Goal: Communication & Community: Answer question/provide support

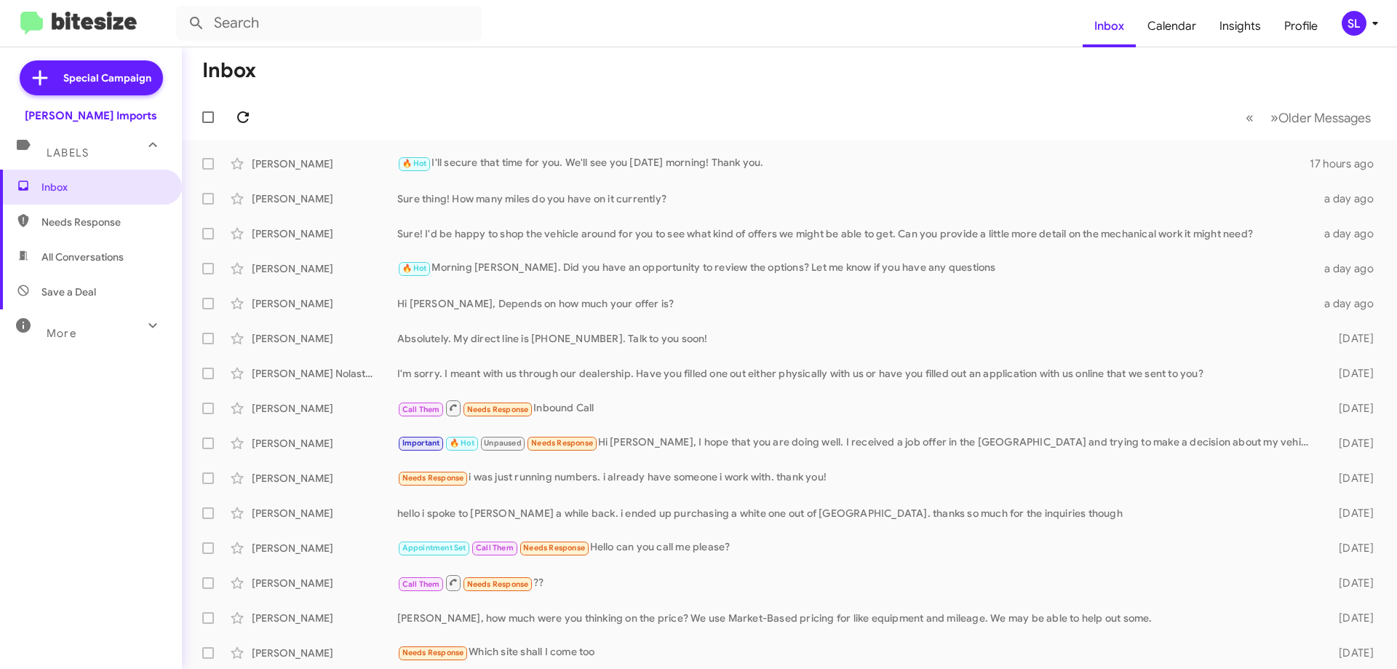
click at [244, 114] on icon at bounding box center [242, 116] width 17 height 17
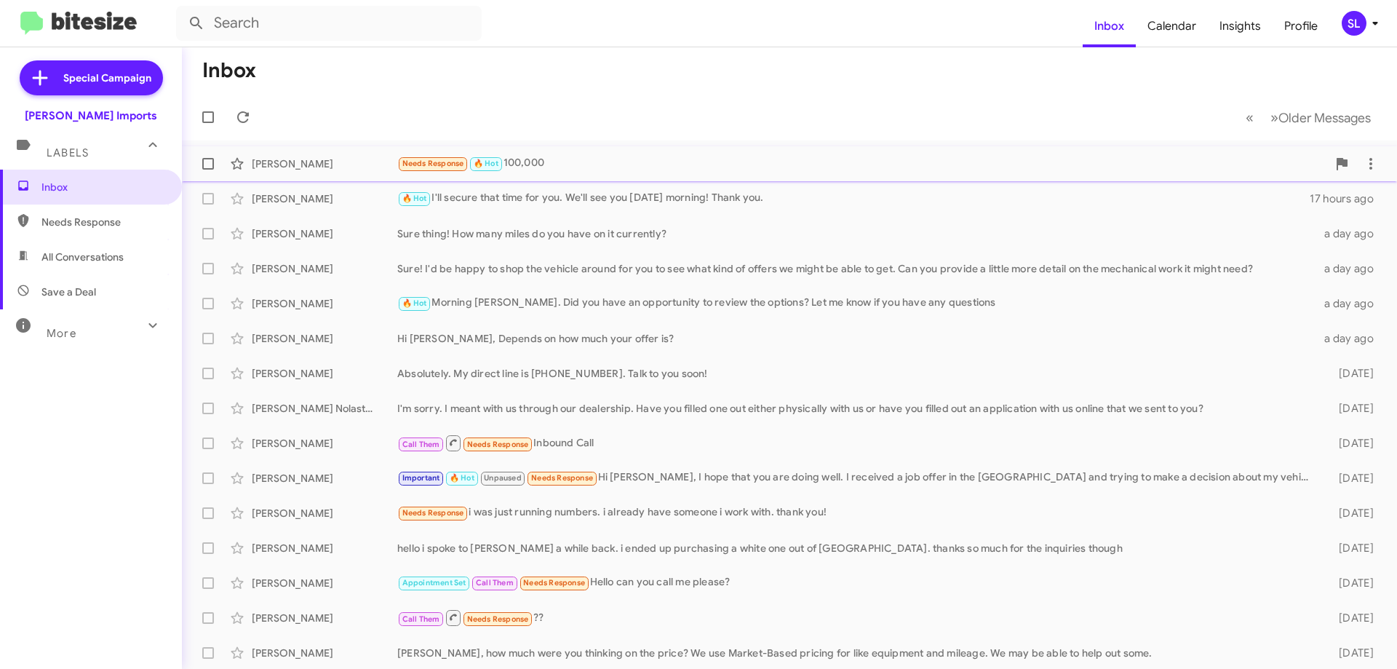
click at [589, 165] on div "Needs Response 🔥 Hot 100,000" at bounding box center [862, 163] width 930 height 17
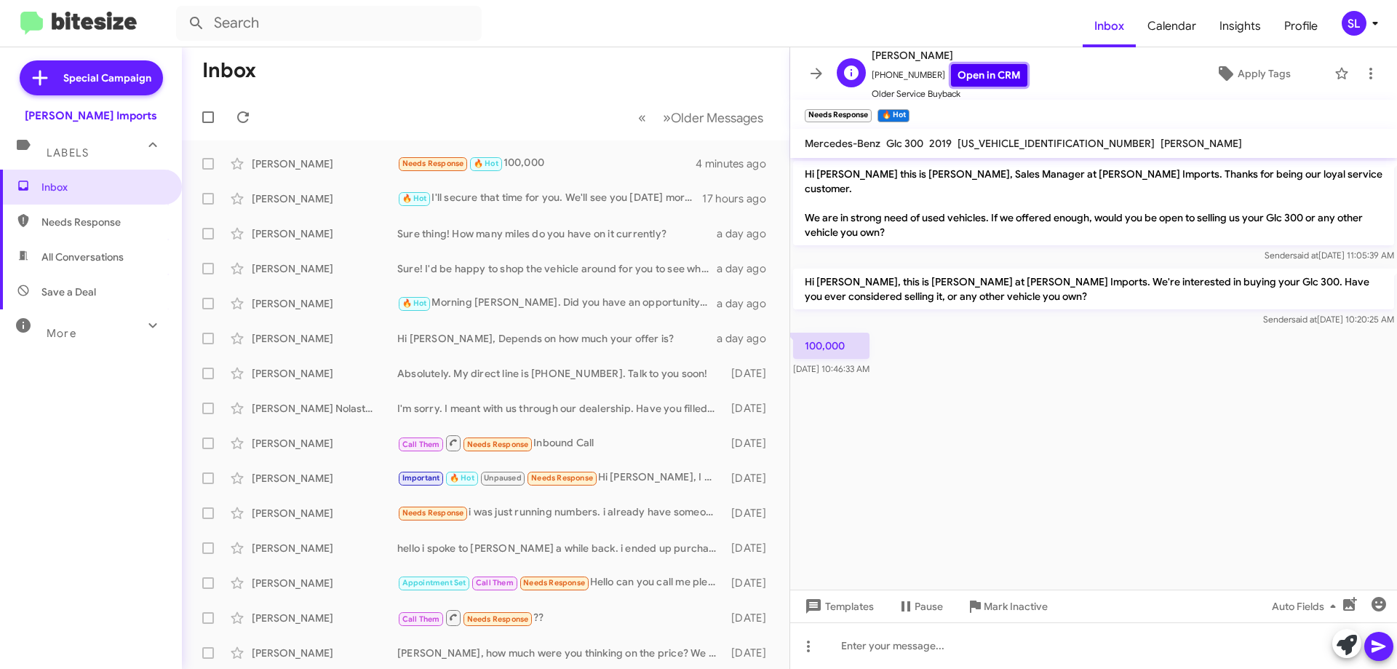
click at [985, 70] on link "Open in CRM" at bounding box center [989, 75] width 76 height 23
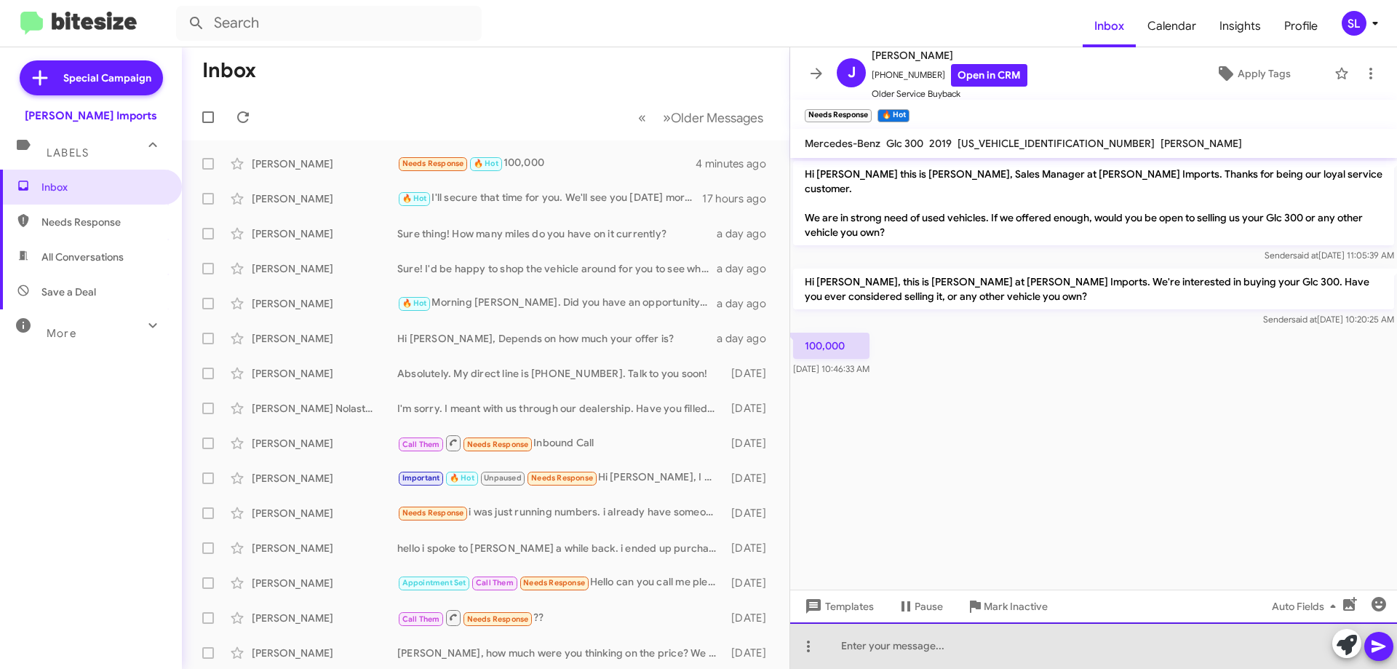
drag, startPoint x: 902, startPoint y: 658, endPoint x: 993, endPoint y: 640, distance: 92.6
click at [902, 657] on div at bounding box center [1093, 645] width 607 height 47
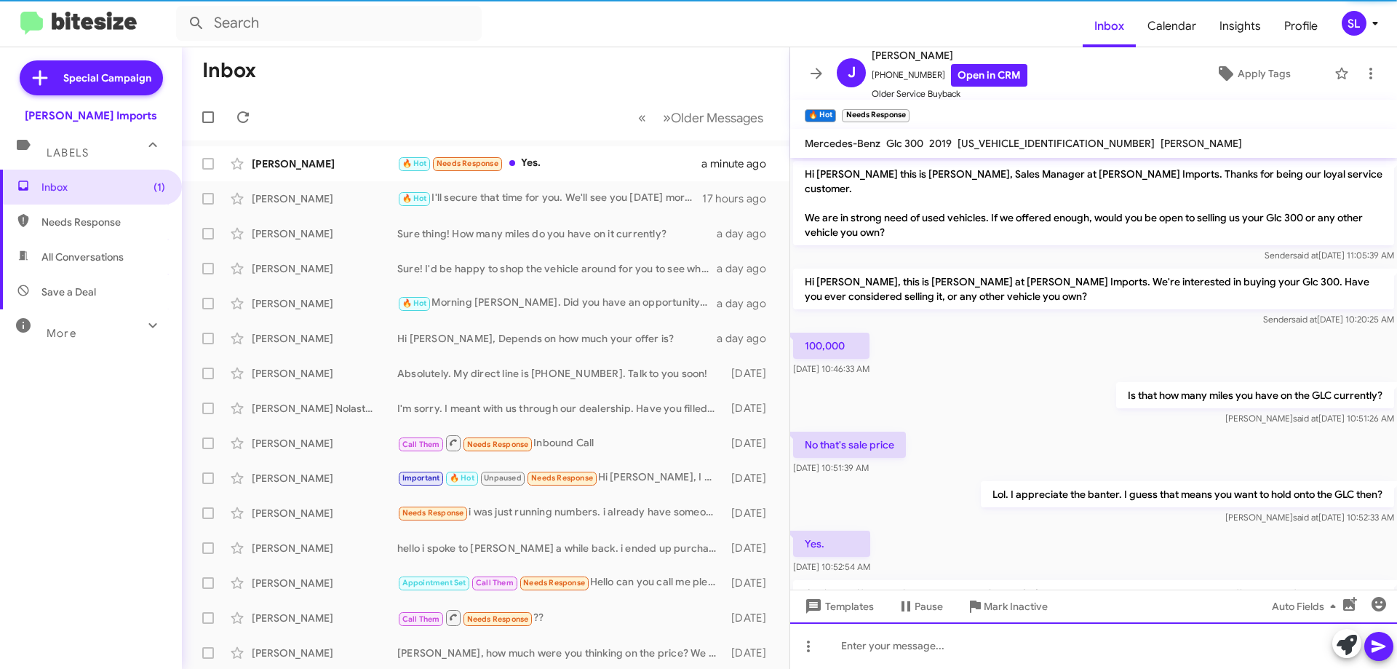
scroll to position [66, 0]
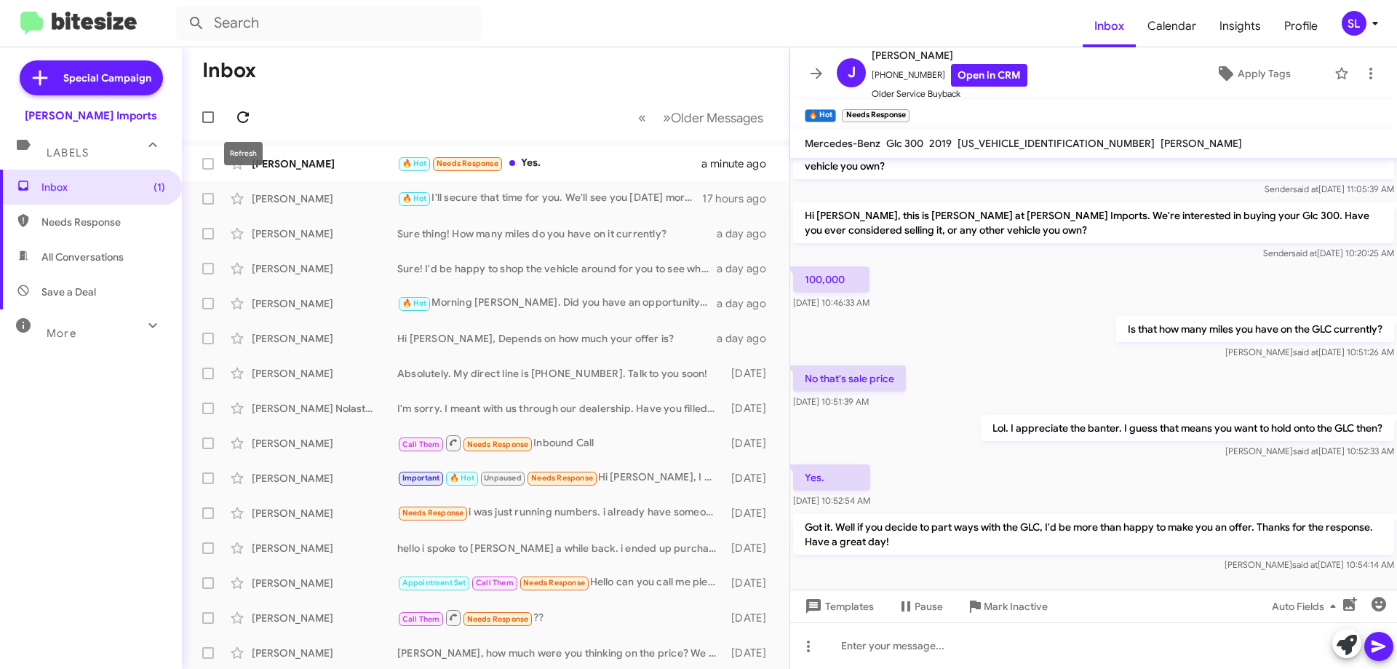
click at [230, 123] on span at bounding box center [243, 116] width 29 height 17
click at [556, 163] on div "🔥 Hot Got it. Well if you decide to part ways with the GLC, I'd be more than ha…" at bounding box center [558, 163] width 322 height 17
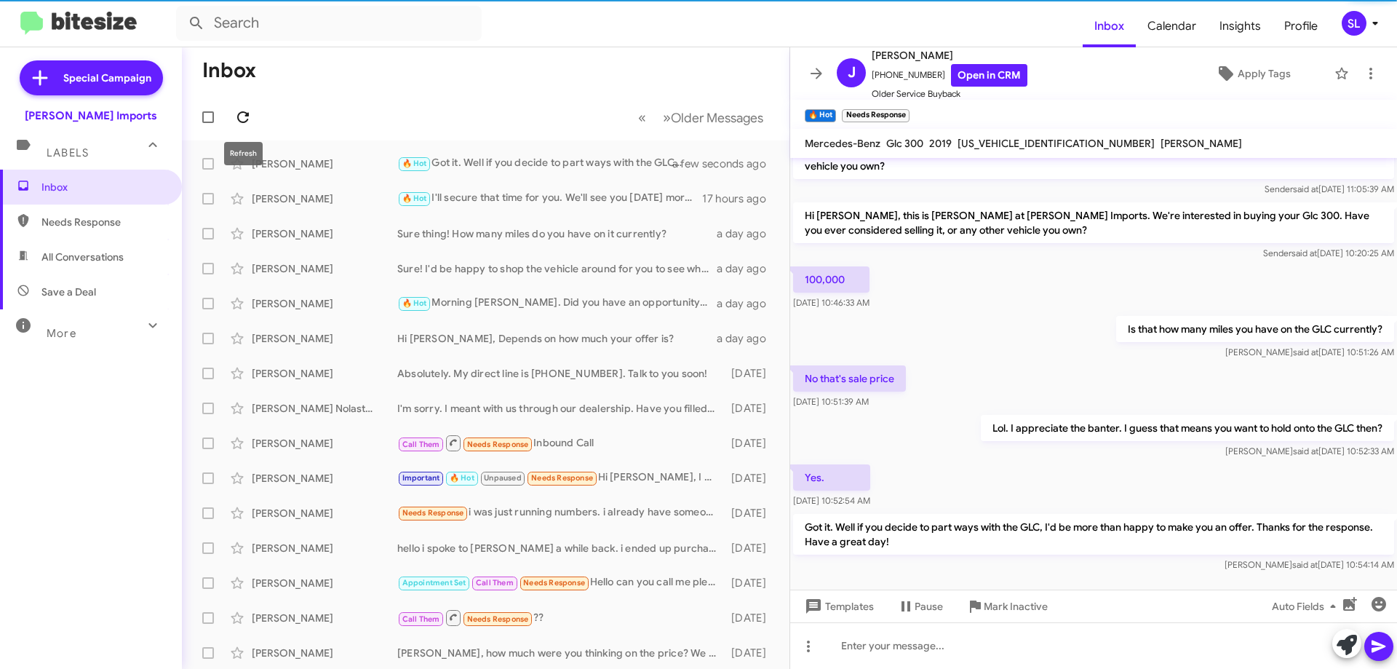
click at [247, 116] on icon at bounding box center [243, 117] width 12 height 12
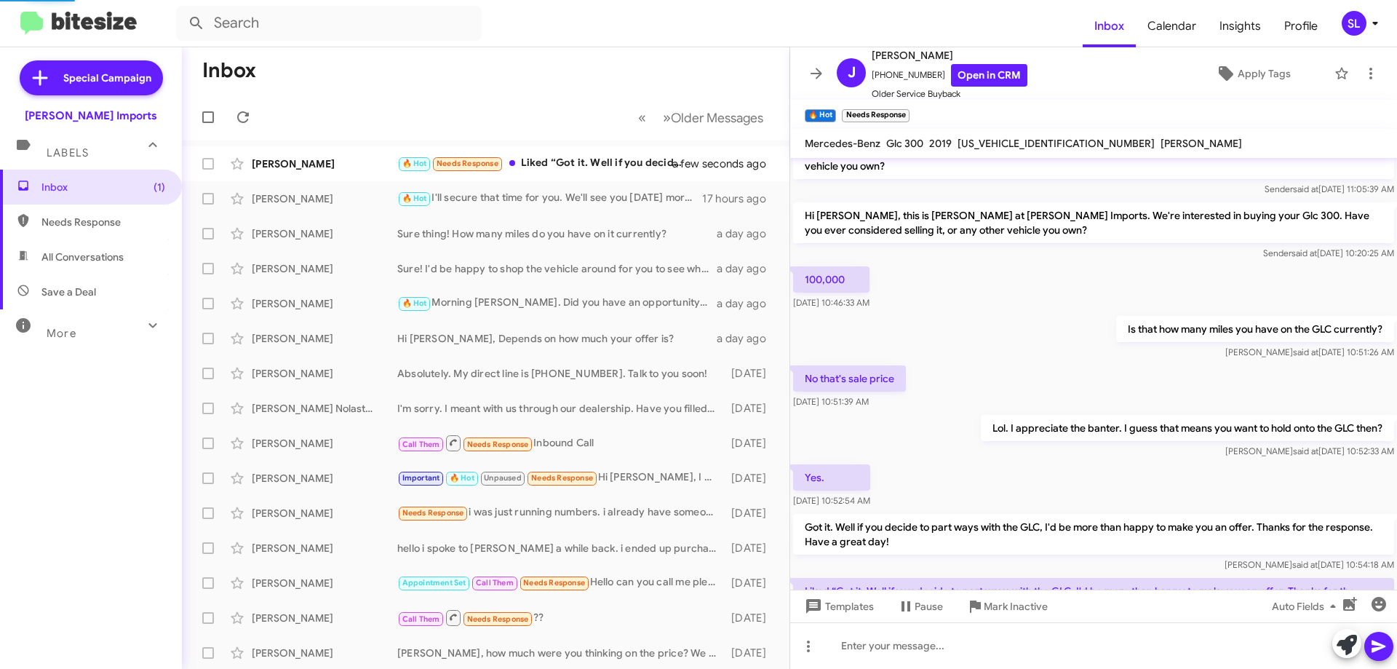
scroll to position [134, 0]
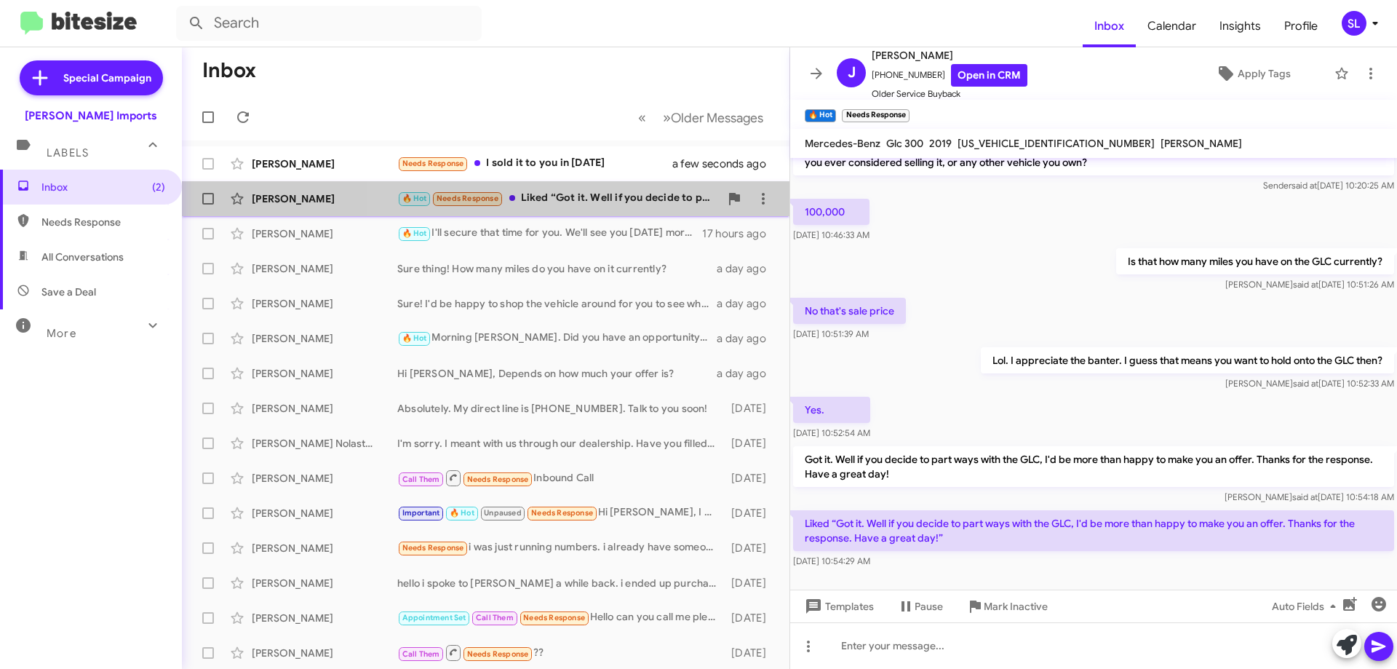
click at [624, 203] on div "🔥 Hot Needs Response Liked “Got it. Well if you decide to part ways with the GL…" at bounding box center [558, 198] width 322 height 17
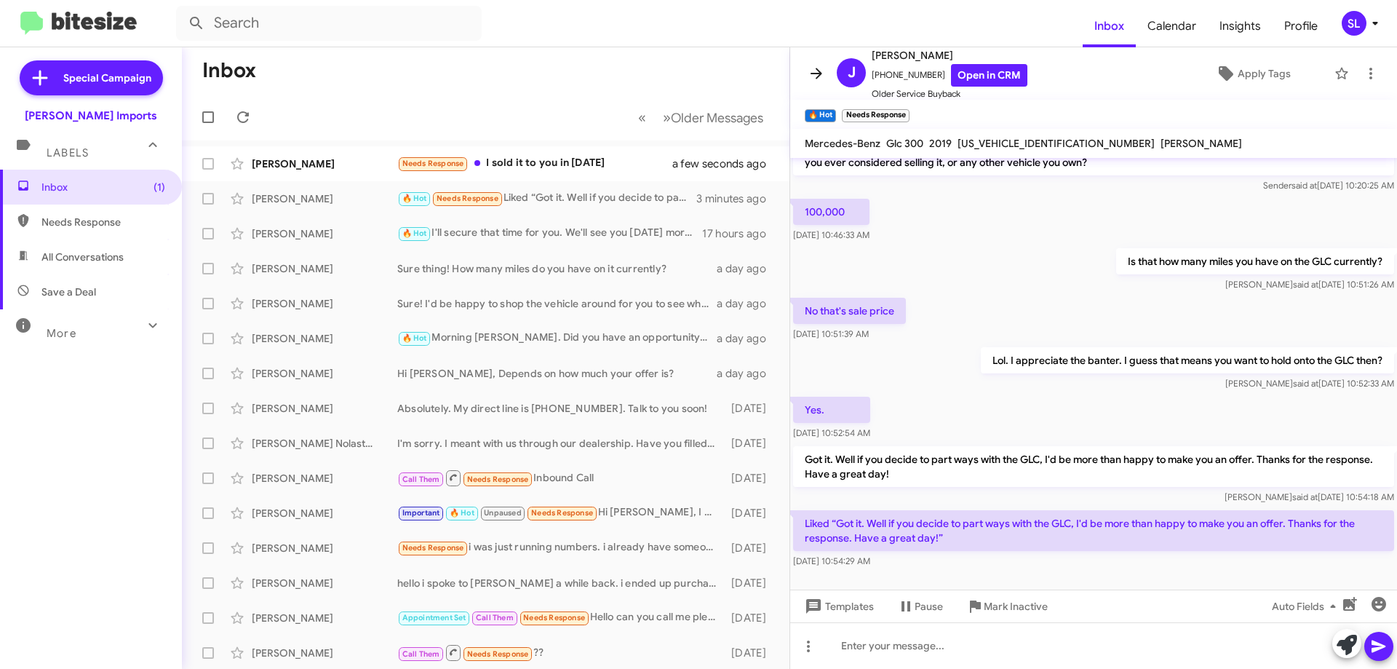
click at [822, 73] on icon at bounding box center [816, 73] width 17 height 17
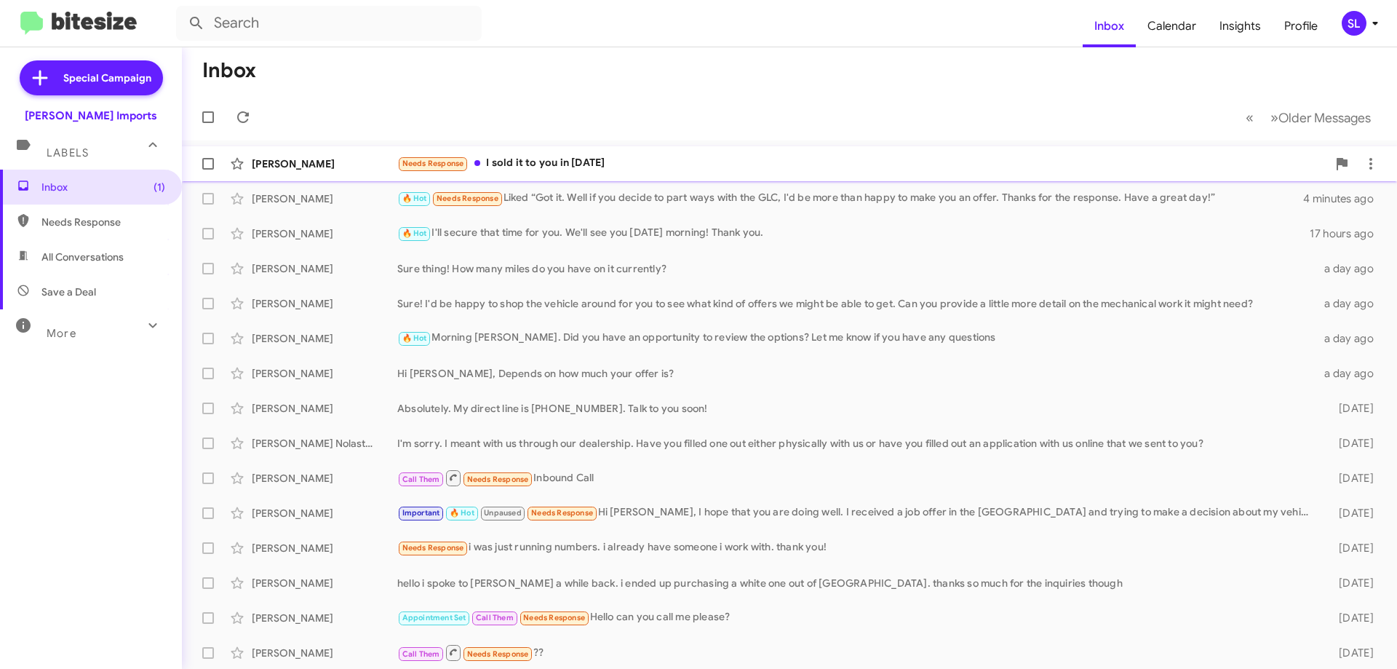
click at [618, 170] on div "Needs Response I sold it to you in [DATE]" at bounding box center [862, 163] width 930 height 17
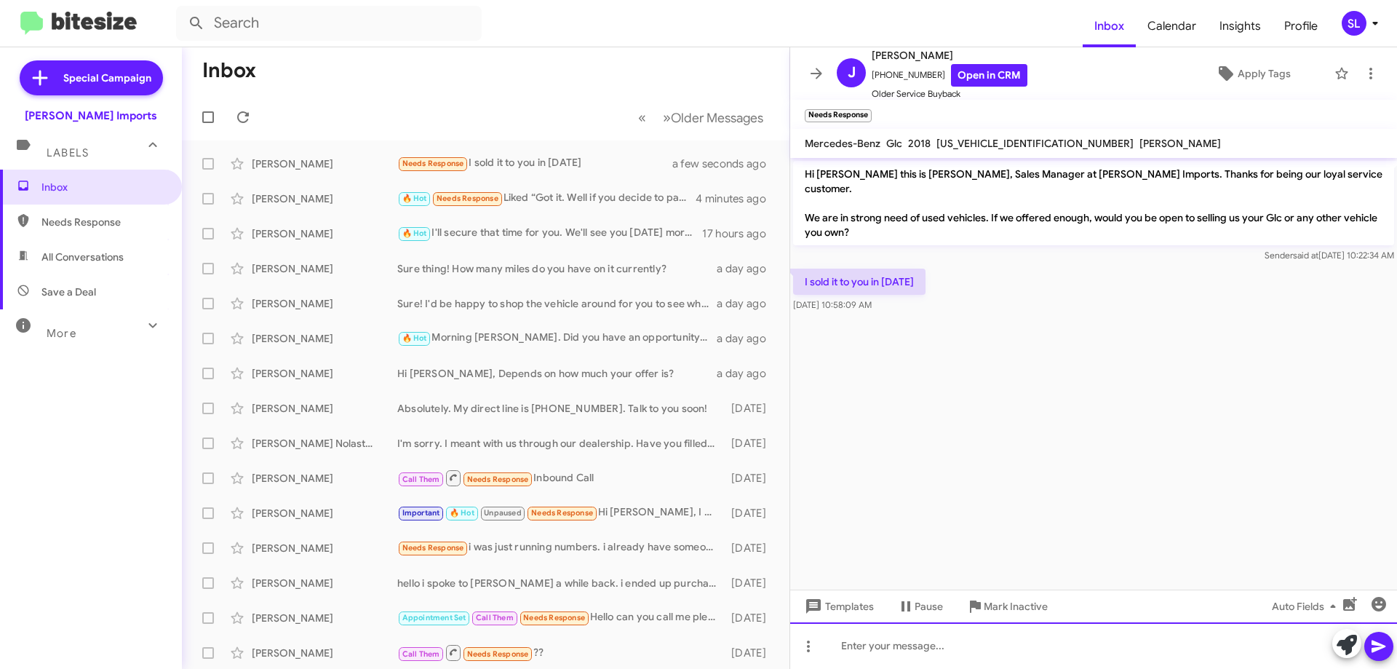
click at [926, 647] on div at bounding box center [1093, 645] width 607 height 47
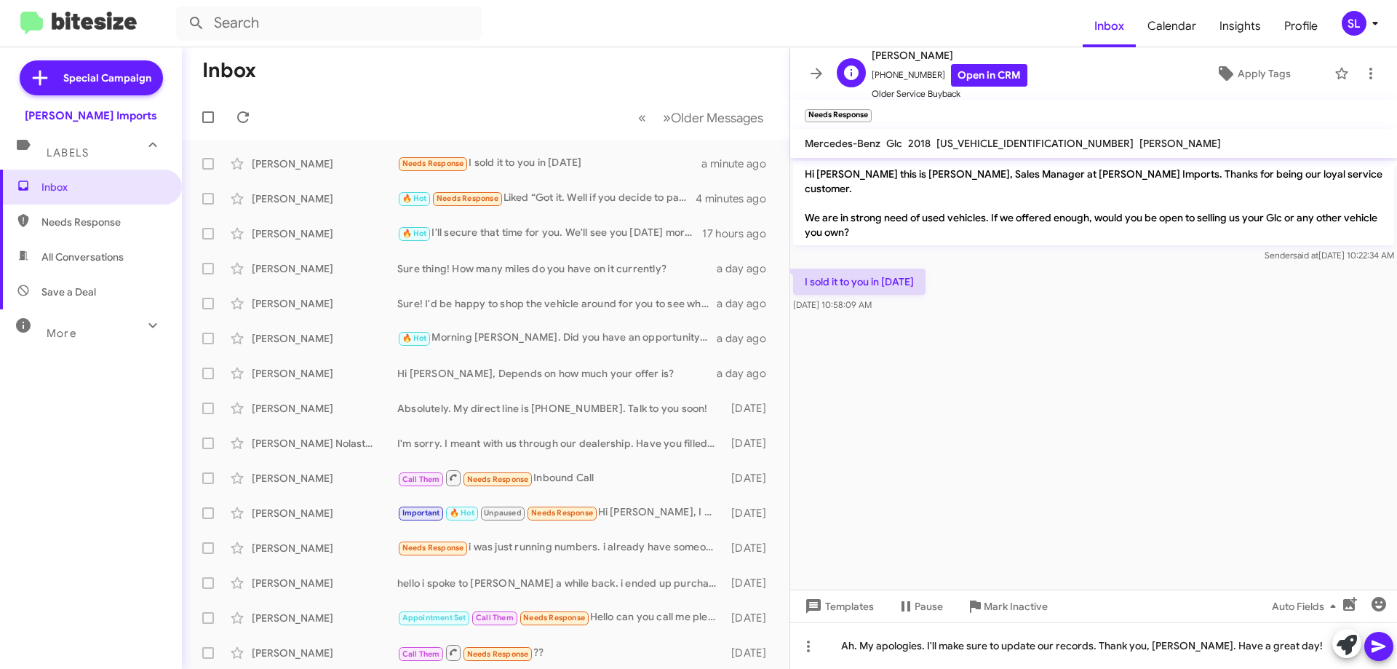
click at [993, 60] on span "[PERSON_NAME]" at bounding box center [950, 55] width 156 height 17
click at [996, 70] on link "Open in CRM" at bounding box center [989, 75] width 76 height 23
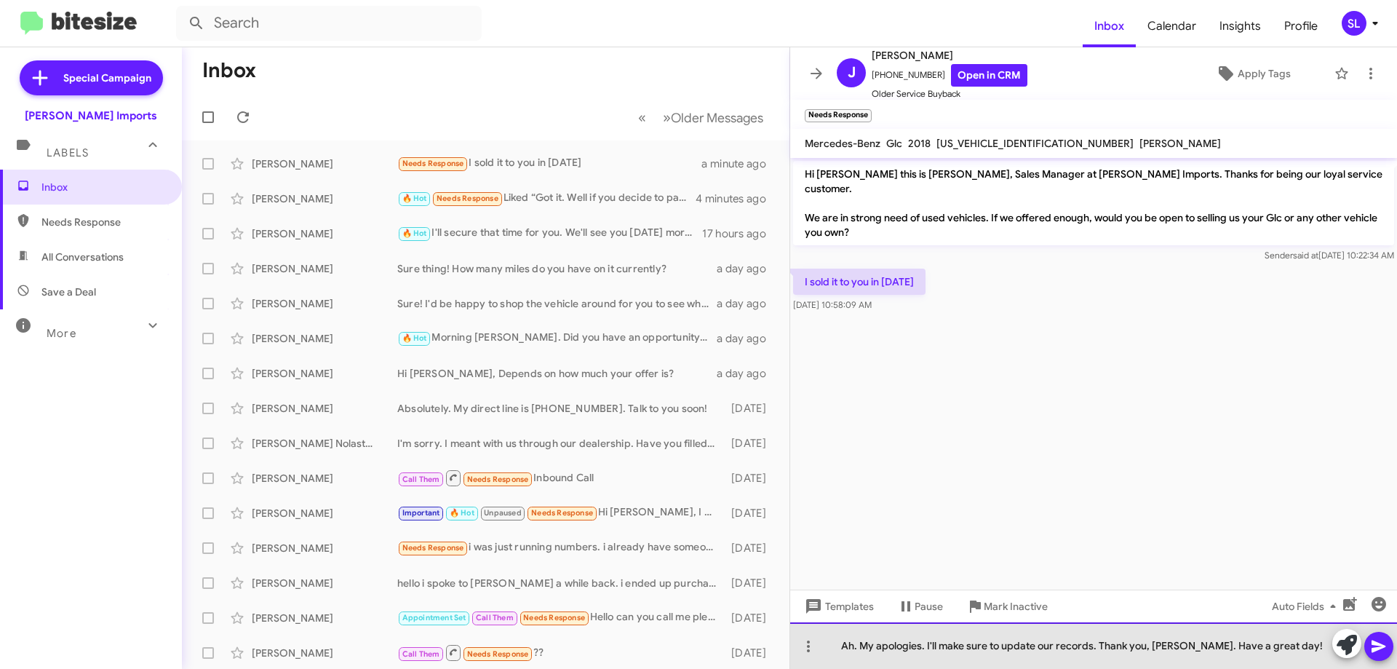
click at [1284, 648] on div "Ah. My apologies. I'll make sure to update our records. Thank you, [PERSON_NAME…" at bounding box center [1093, 645] width 607 height 47
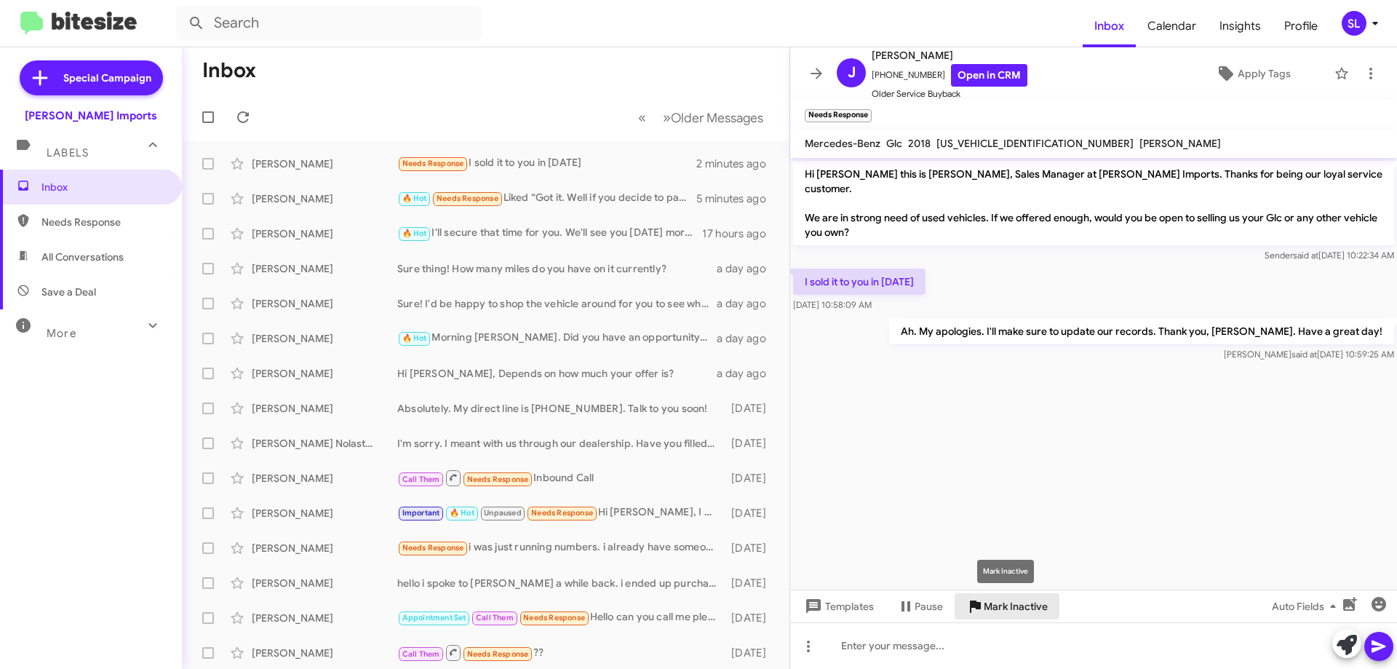
click at [1008, 613] on span "Mark Inactive" at bounding box center [1016, 606] width 64 height 26
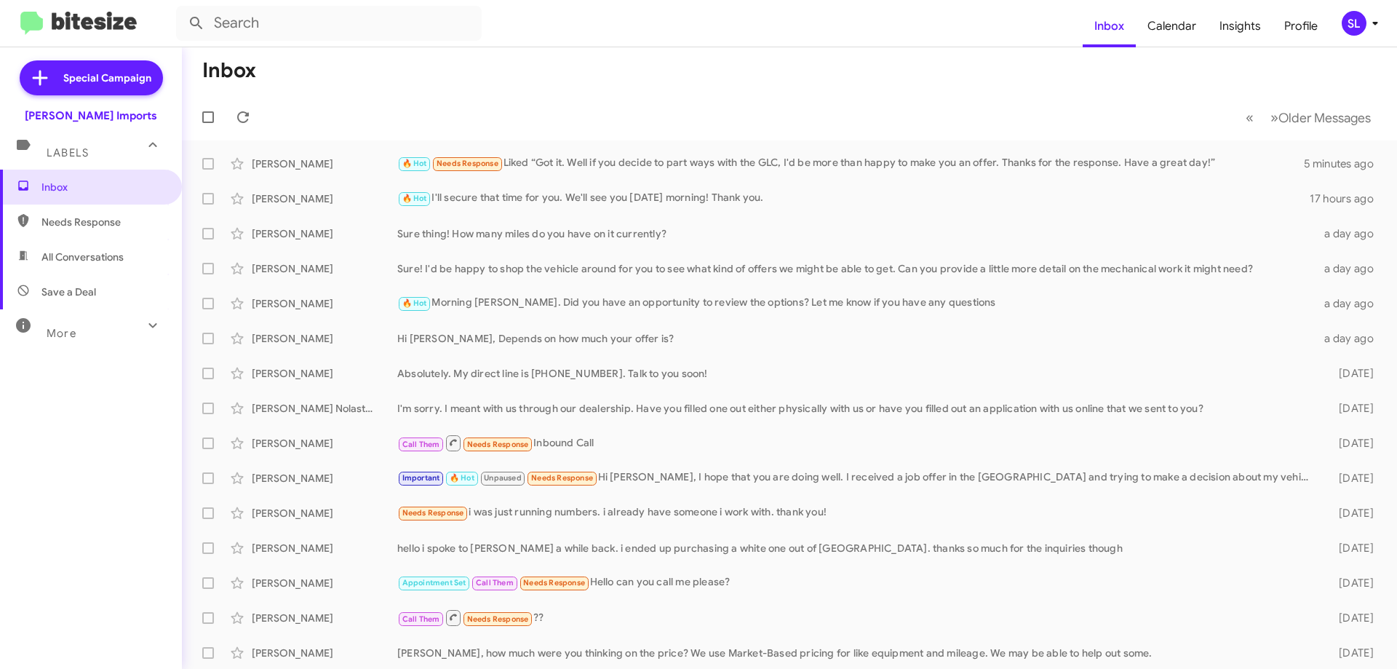
click at [78, 268] on span "All Conversations" at bounding box center [91, 256] width 182 height 35
type input "in:all-conversations"
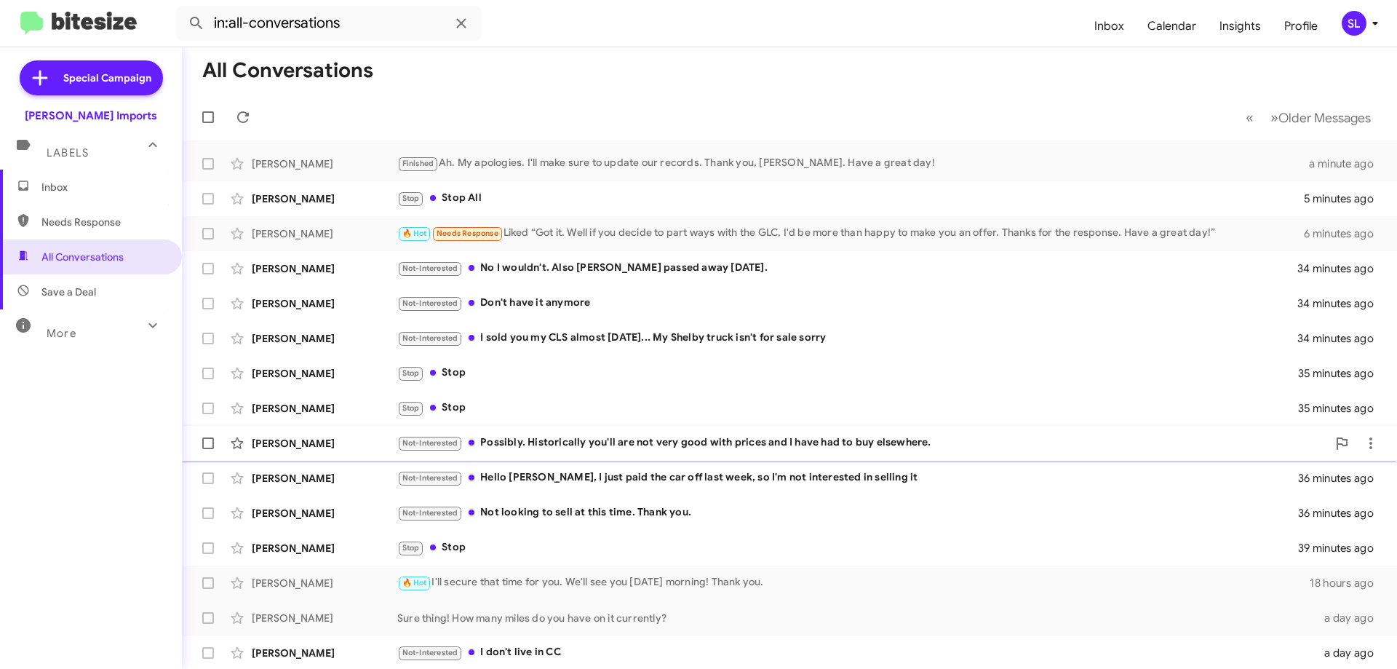
click at [685, 449] on div "Not-Interested Possibly. Historically you'll are not very good with prices and …" at bounding box center [862, 442] width 930 height 17
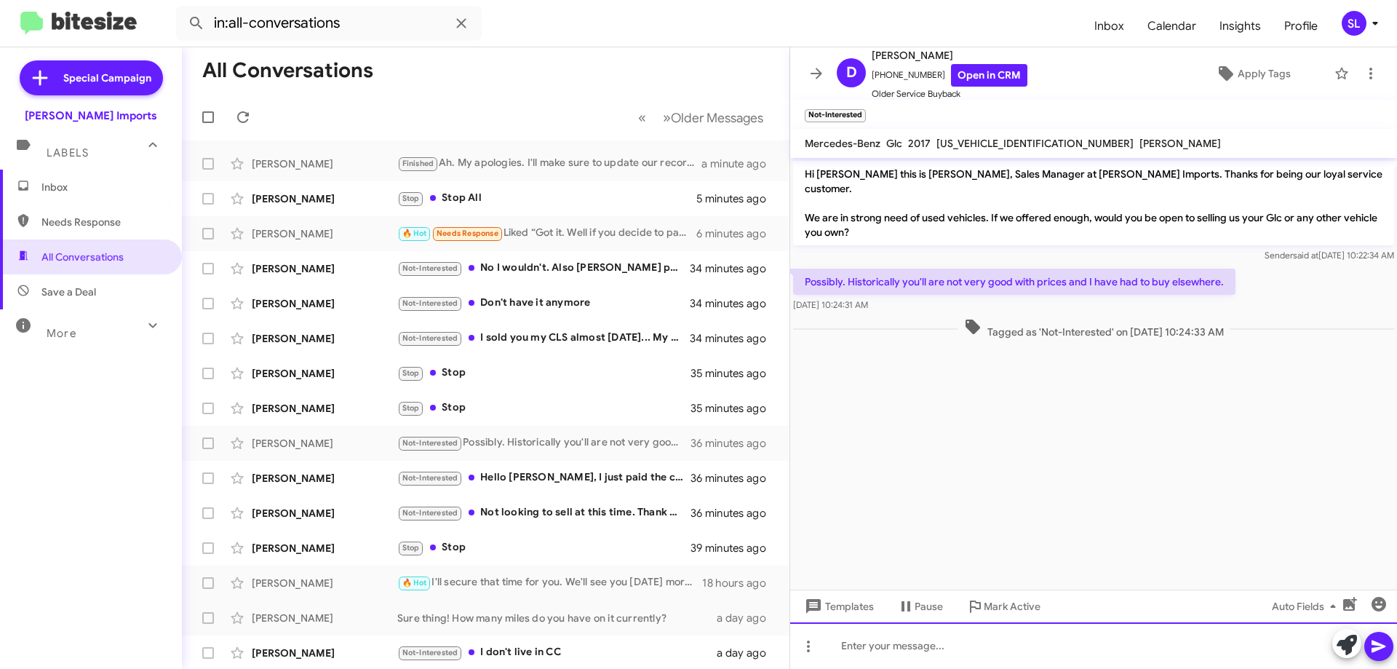
click at [929, 649] on div at bounding box center [1093, 645] width 607 height 47
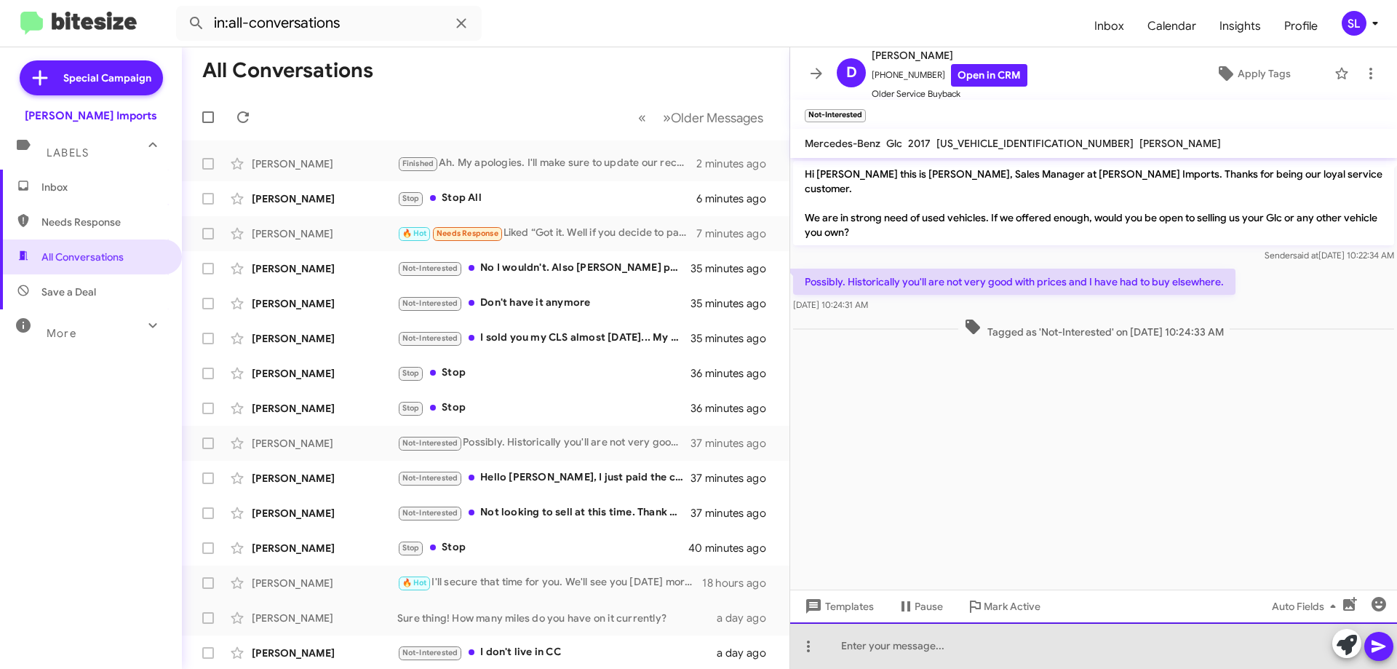
click at [917, 643] on div at bounding box center [1093, 645] width 607 height 47
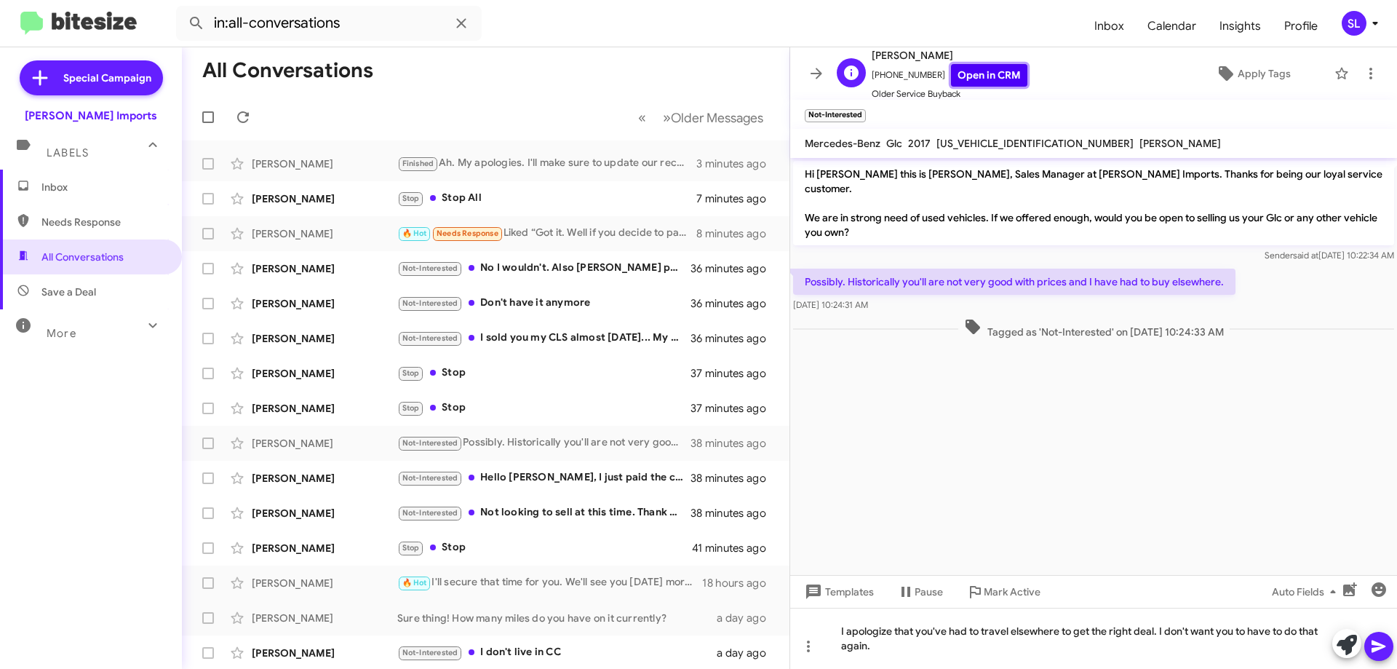
click at [997, 79] on link "Open in CRM" at bounding box center [989, 75] width 76 height 23
click at [929, 647] on div "I apologize that you've had to travel elsewhere to get the right deal. I don't …" at bounding box center [1093, 638] width 607 height 61
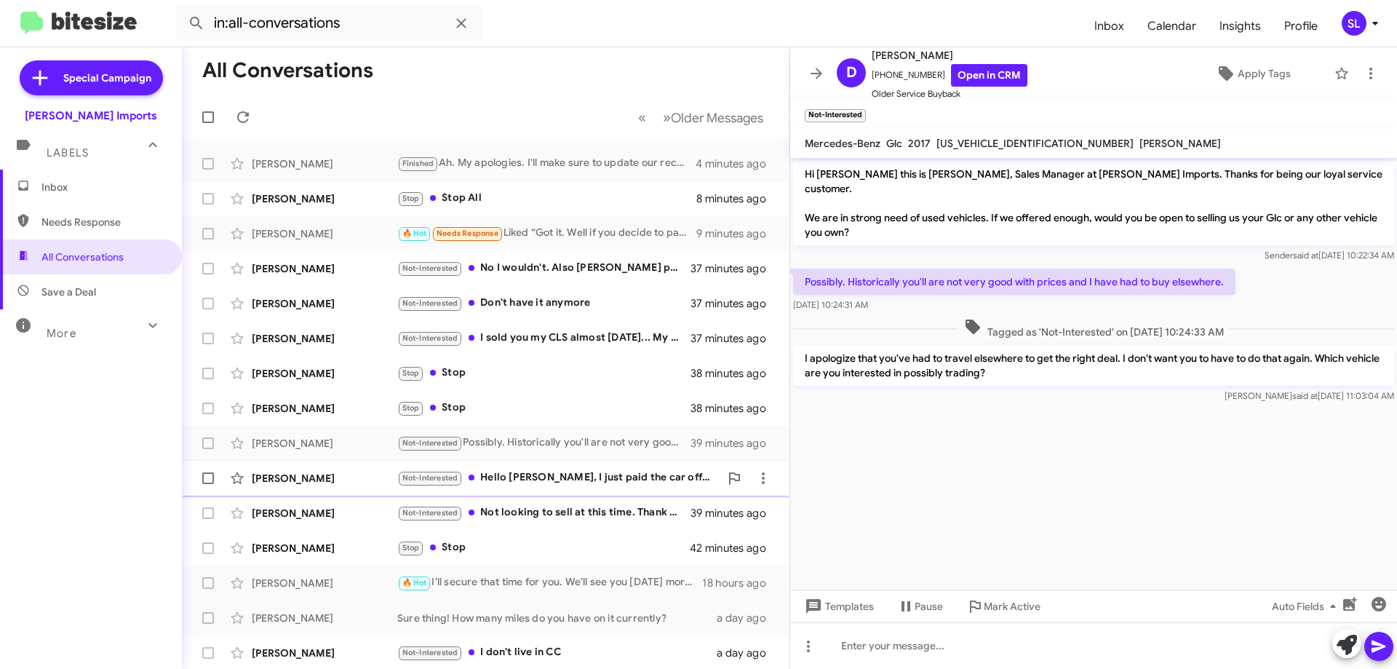
click at [522, 472] on div "Not-Interested Hello [PERSON_NAME], I just paid the car off last week, so I'm n…" at bounding box center [558, 477] width 322 height 17
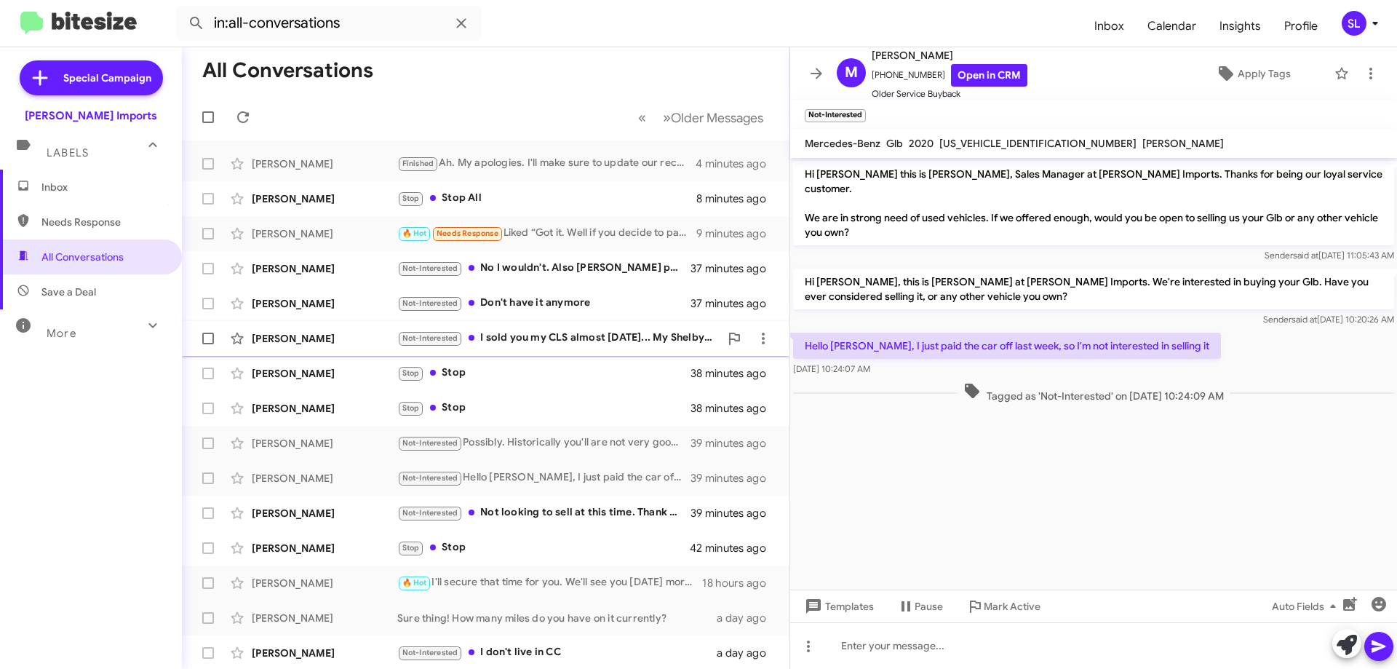
click at [546, 337] on div "Not-Interested I sold you my CLS almost [DATE]... My Shelby truck isn't for sal…" at bounding box center [558, 338] width 322 height 17
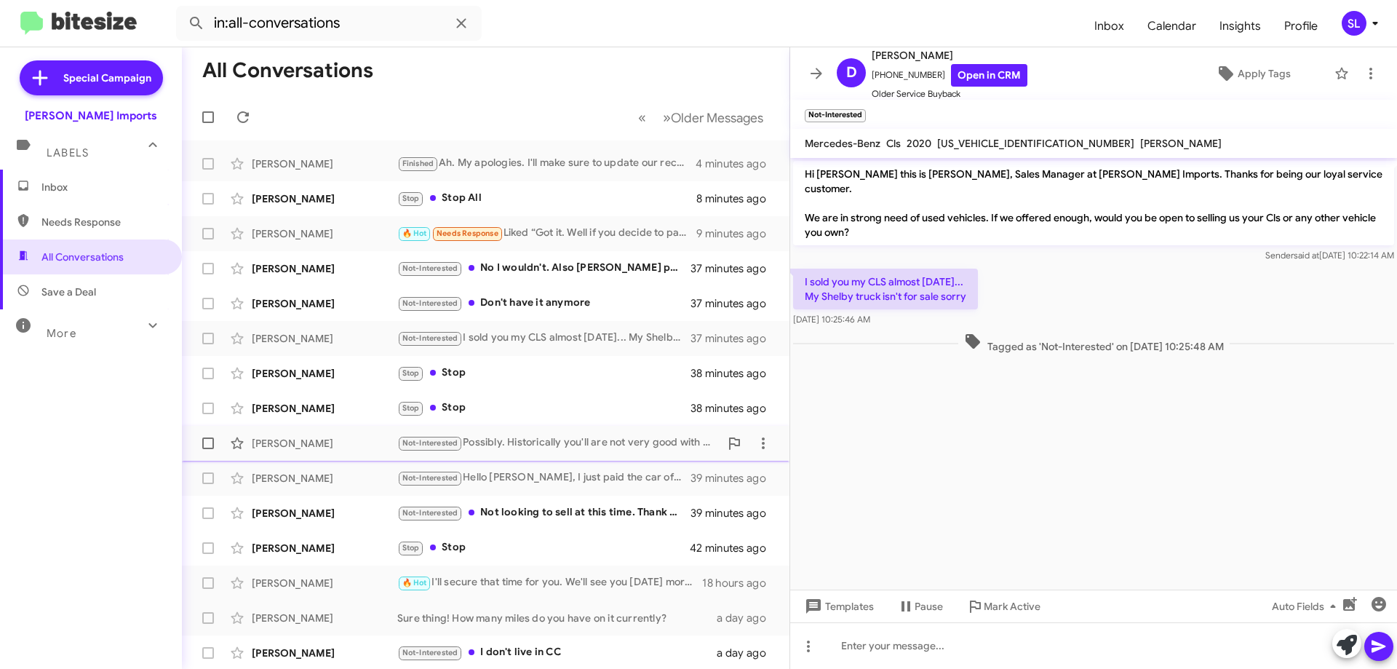
click at [509, 434] on div "Not-Interested Possibly. Historically you'll are not very good with prices and …" at bounding box center [558, 442] width 322 height 17
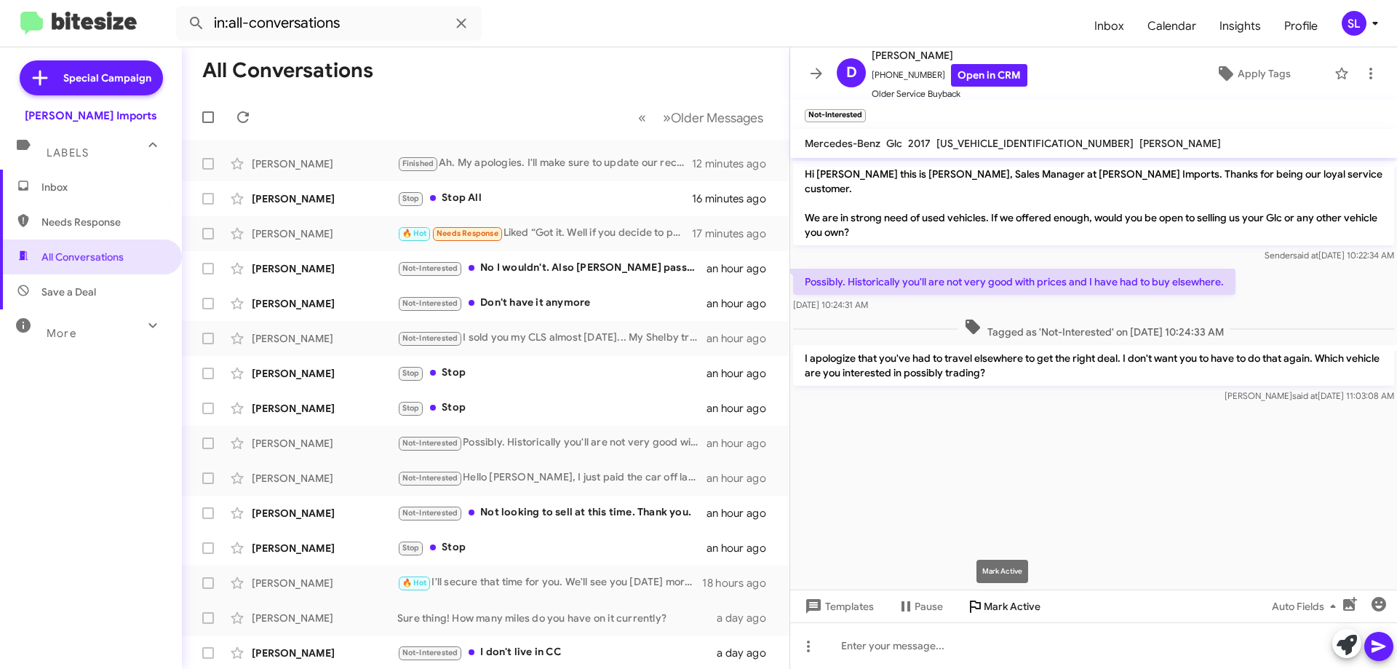
click at [1024, 602] on span "Mark Active" at bounding box center [1012, 606] width 57 height 26
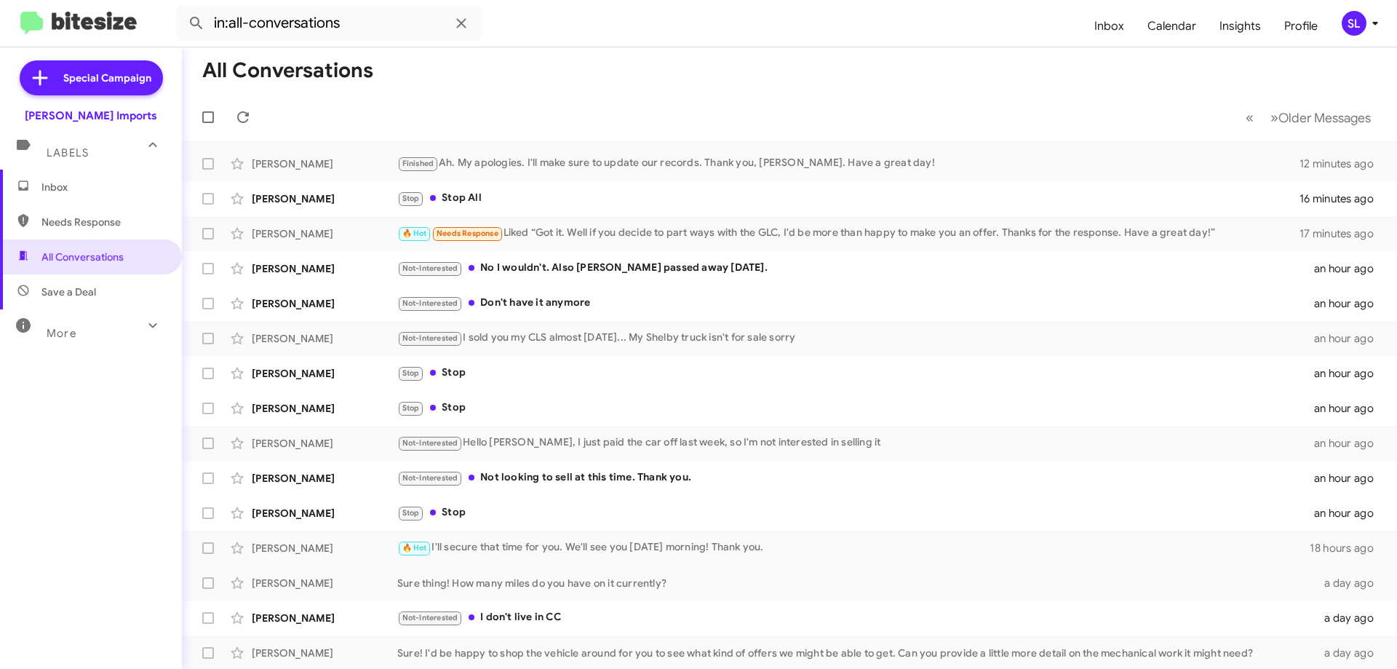
click at [76, 188] on span "Inbox" at bounding box center [103, 187] width 124 height 15
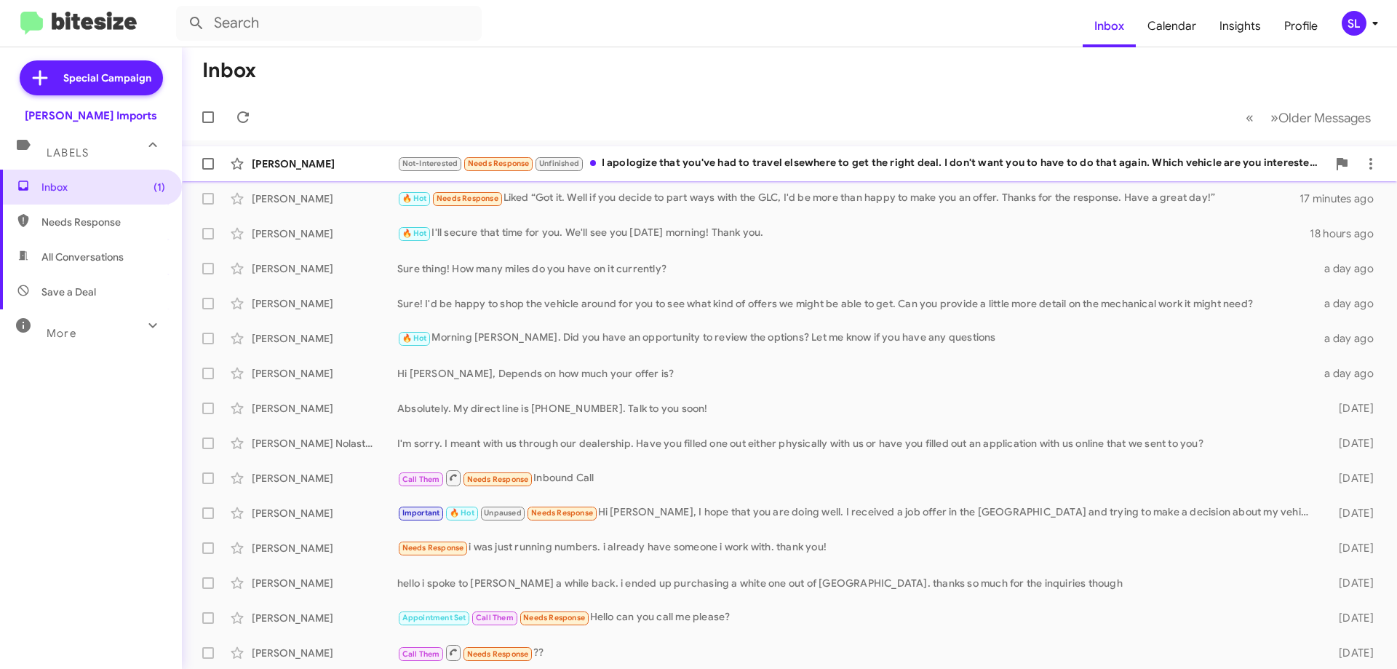
click at [802, 156] on div "Not-Interested Needs Response Unfinished I apologize that you've had to travel …" at bounding box center [862, 163] width 930 height 17
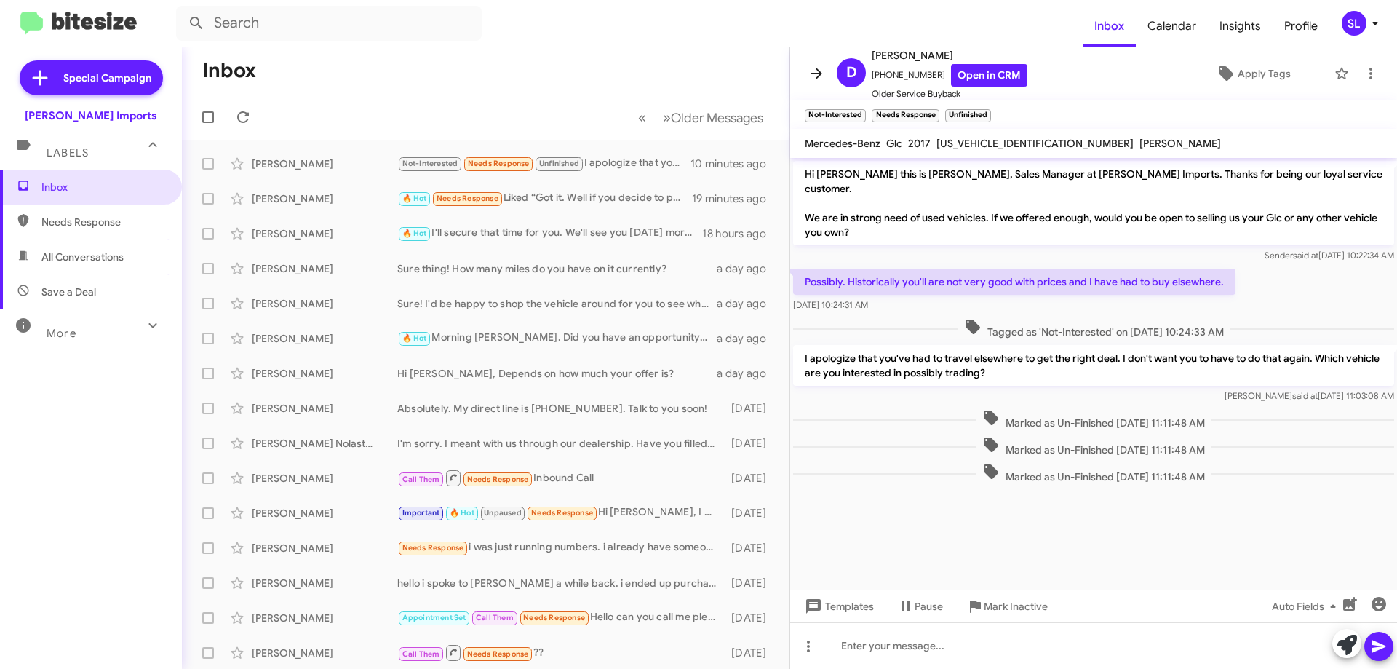
click at [816, 79] on icon at bounding box center [816, 73] width 17 height 17
